Goal: Navigation & Orientation: Understand site structure

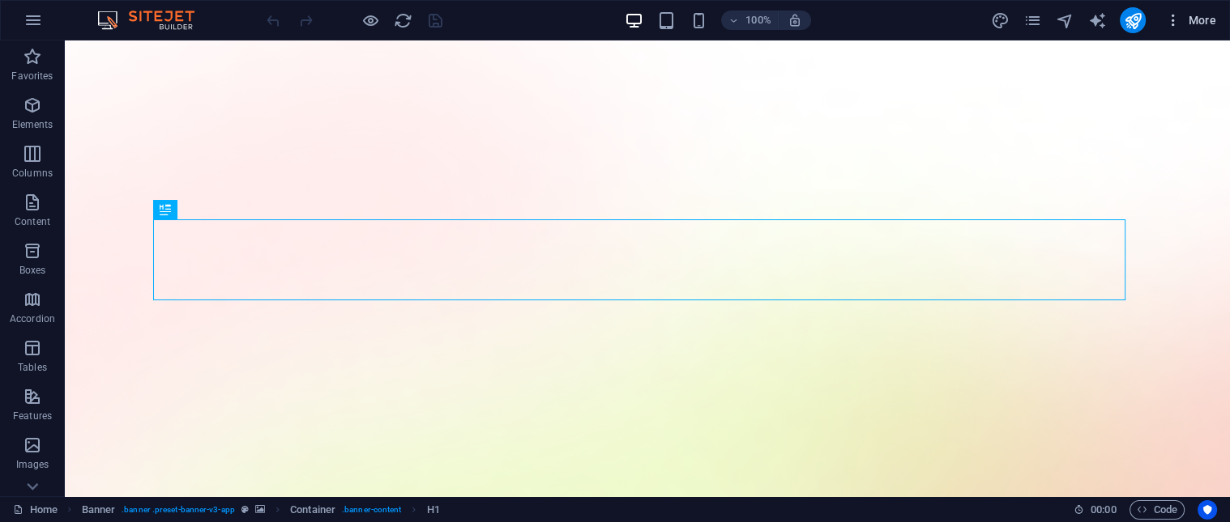
click at [1187, 18] on span "More" at bounding box center [1190, 20] width 51 height 16
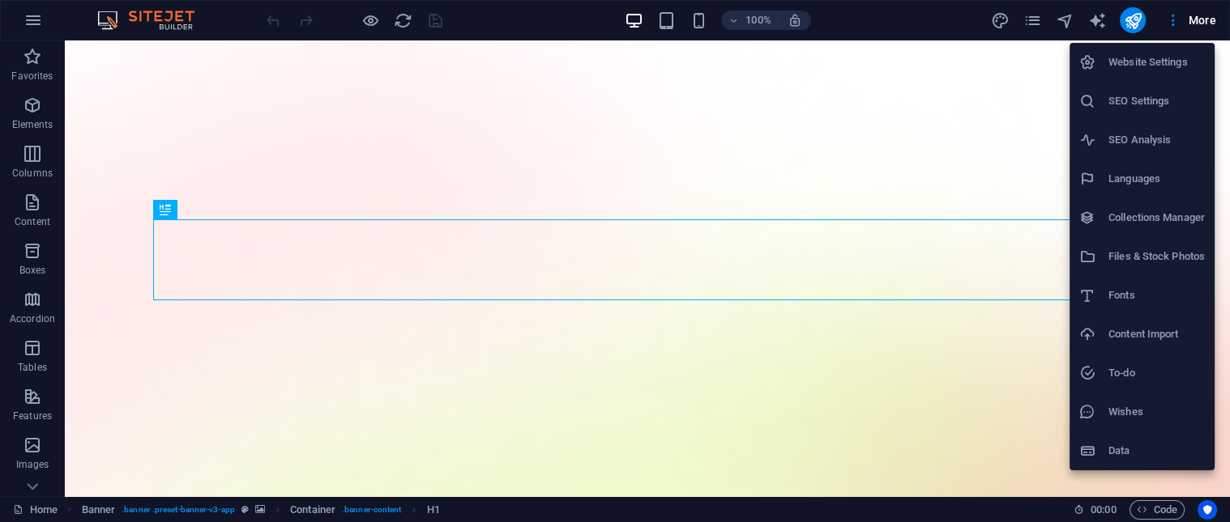
click at [1141, 72] on li "Website Settings" at bounding box center [1141, 62] width 145 height 39
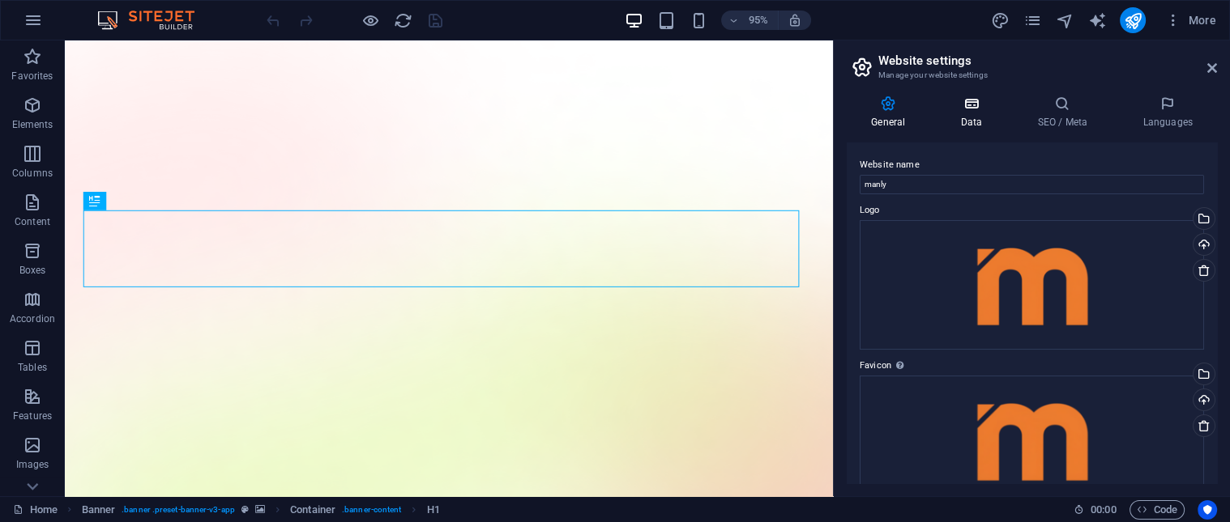
click at [964, 122] on h4 "Data" at bounding box center [974, 113] width 77 height 34
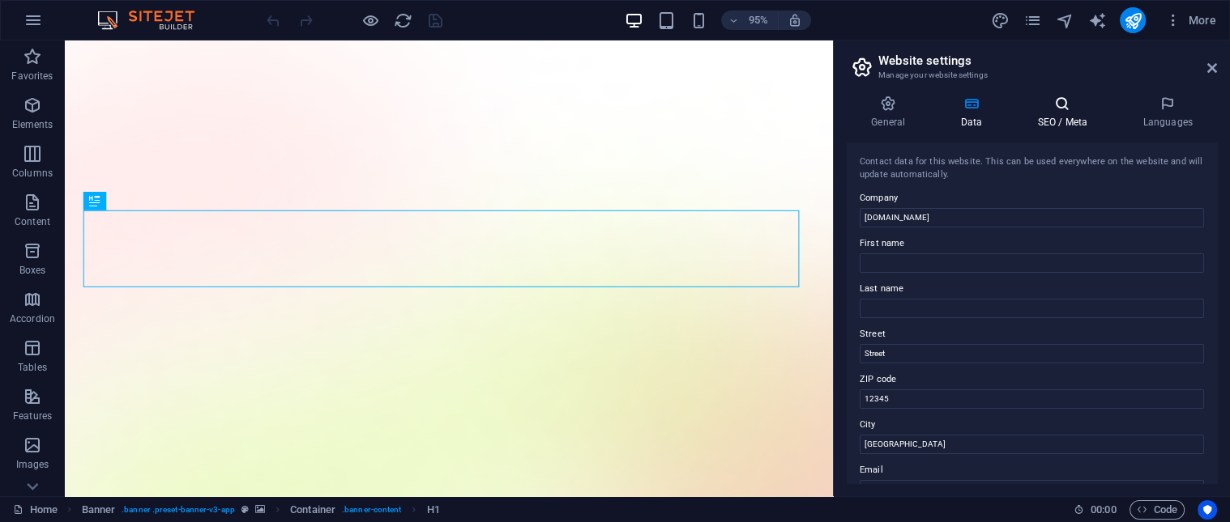
click at [1055, 100] on icon at bounding box center [1062, 104] width 99 height 16
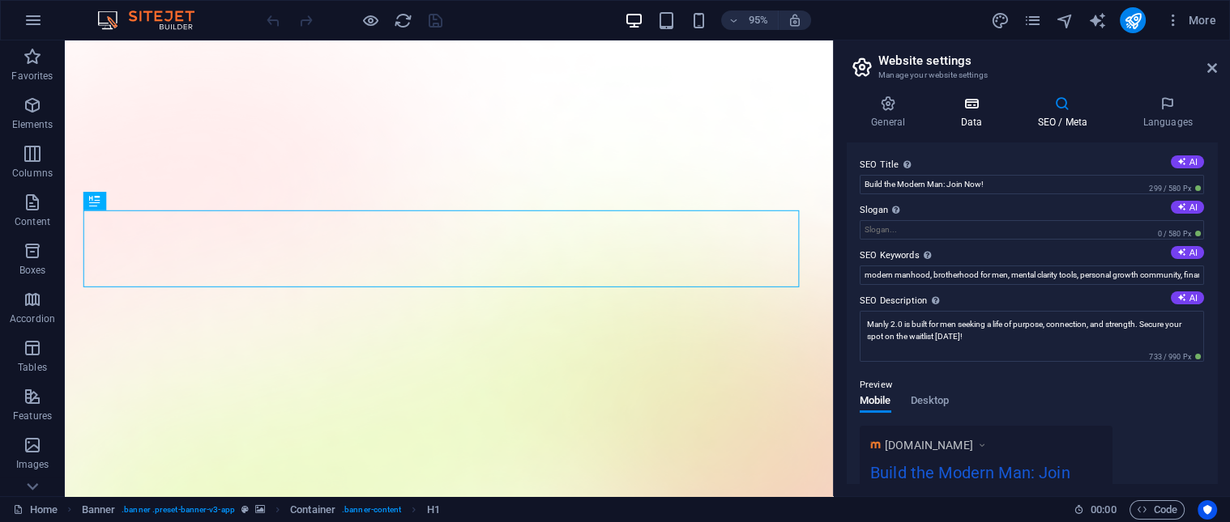
click at [985, 113] on h4 "Data" at bounding box center [974, 113] width 77 height 34
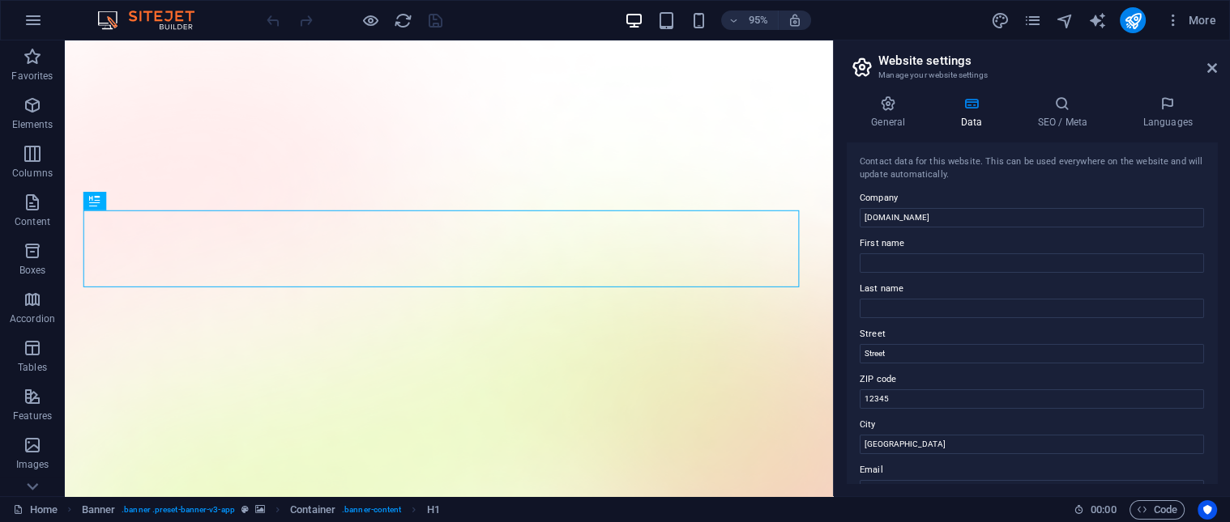
click at [908, 57] on h2 "Website settings" at bounding box center [1047, 60] width 339 height 15
click at [1211, 62] on icon at bounding box center [1212, 68] width 10 height 13
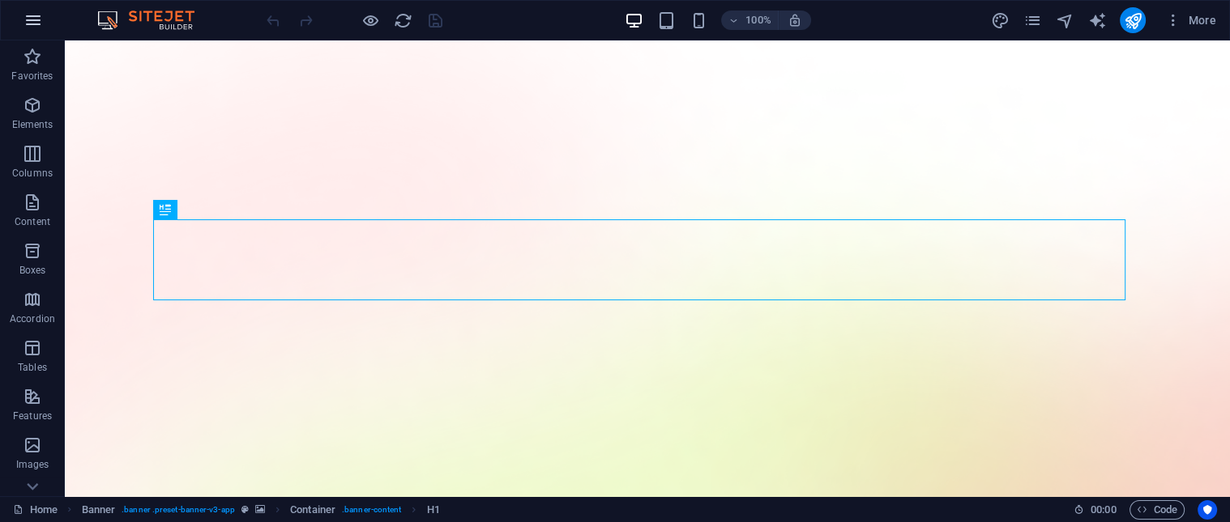
click at [27, 23] on icon "button" at bounding box center [32, 20] width 19 height 19
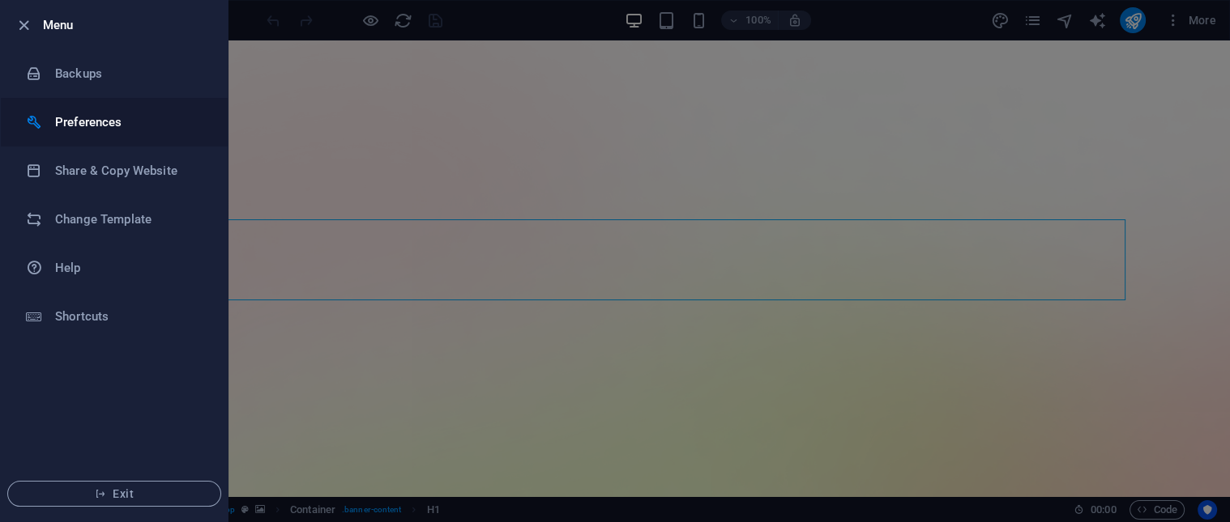
click at [80, 123] on h6 "Preferences" at bounding box center [130, 122] width 150 height 19
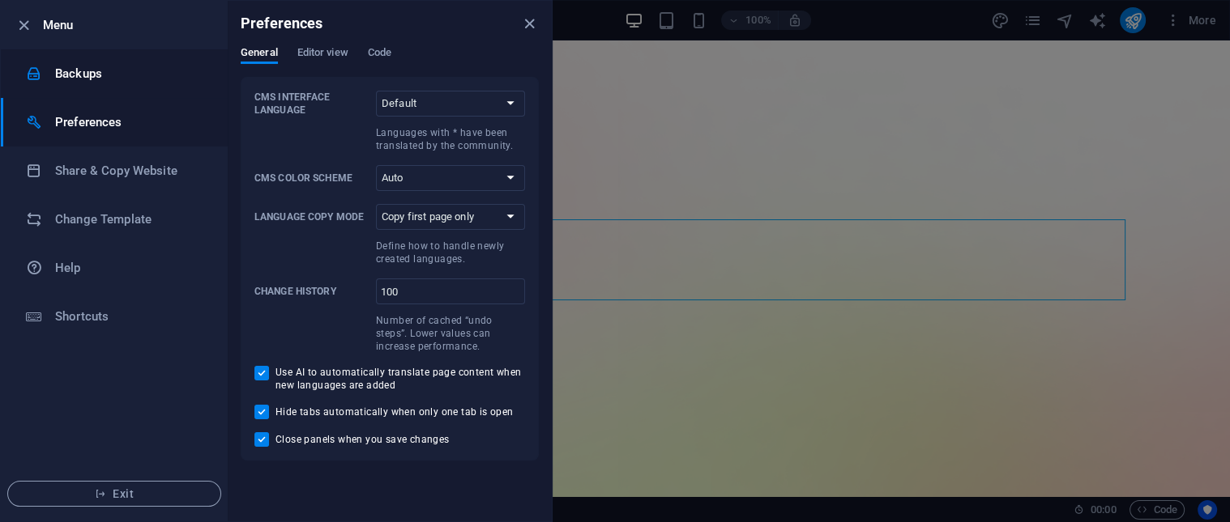
click at [66, 62] on li "Backups" at bounding box center [114, 73] width 227 height 49
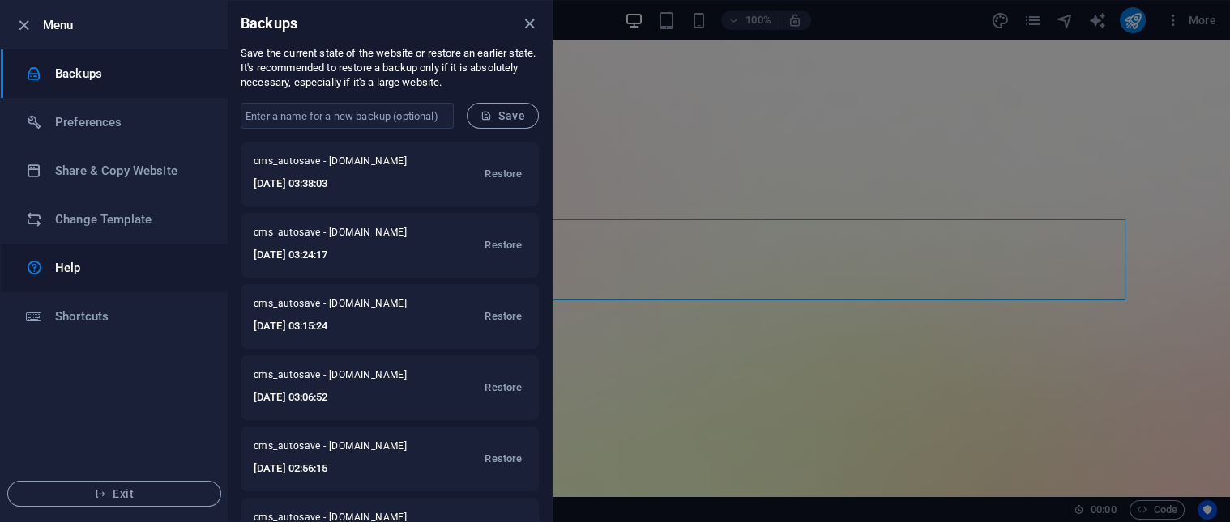
click at [77, 279] on link "Help" at bounding box center [114, 268] width 227 height 49
click at [522, 17] on icon "close" at bounding box center [529, 24] width 19 height 19
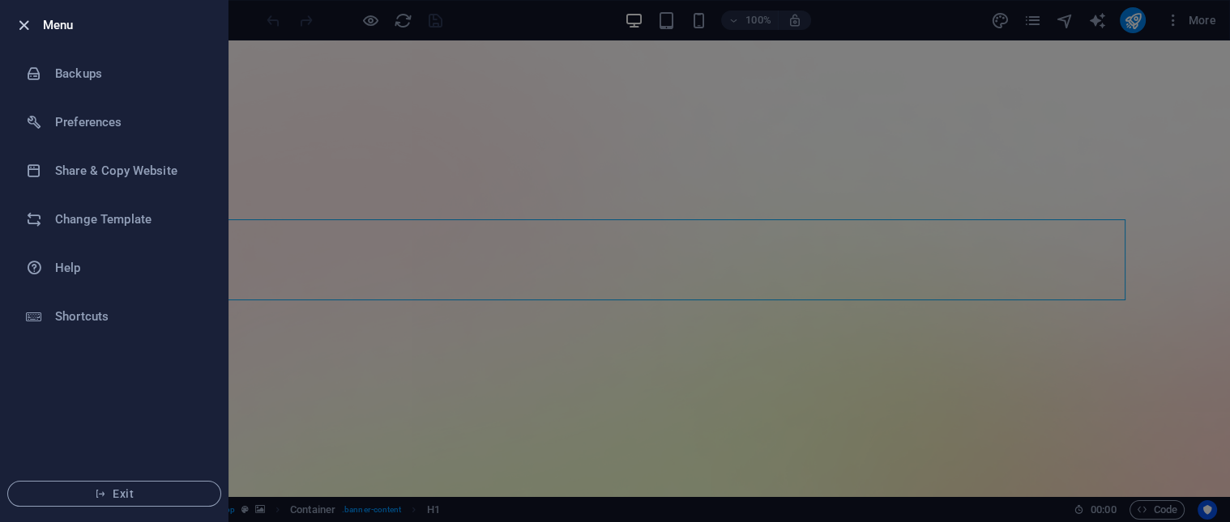
click at [23, 29] on icon "button" at bounding box center [24, 25] width 19 height 19
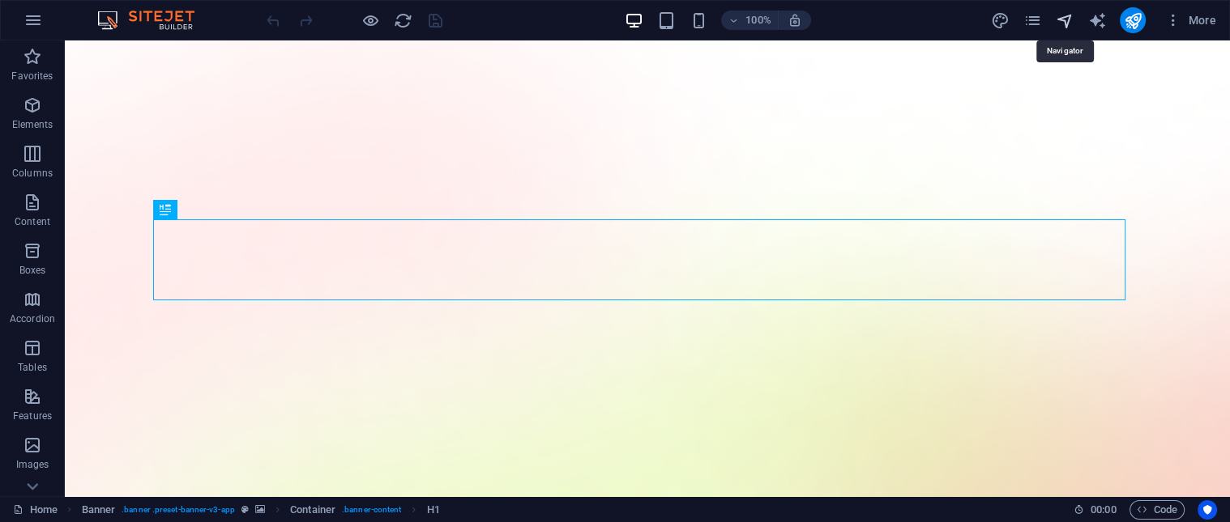
click at [1058, 20] on icon "navigator" at bounding box center [1064, 20] width 19 height 19
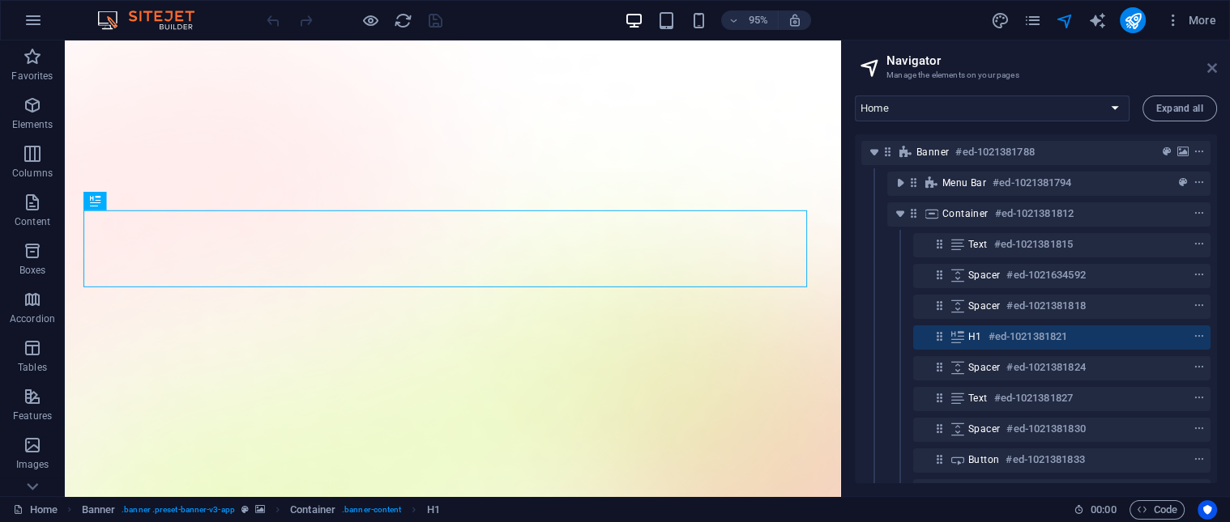
click at [1212, 62] on icon at bounding box center [1212, 68] width 10 height 13
